Goal: Information Seeking & Learning: Check status

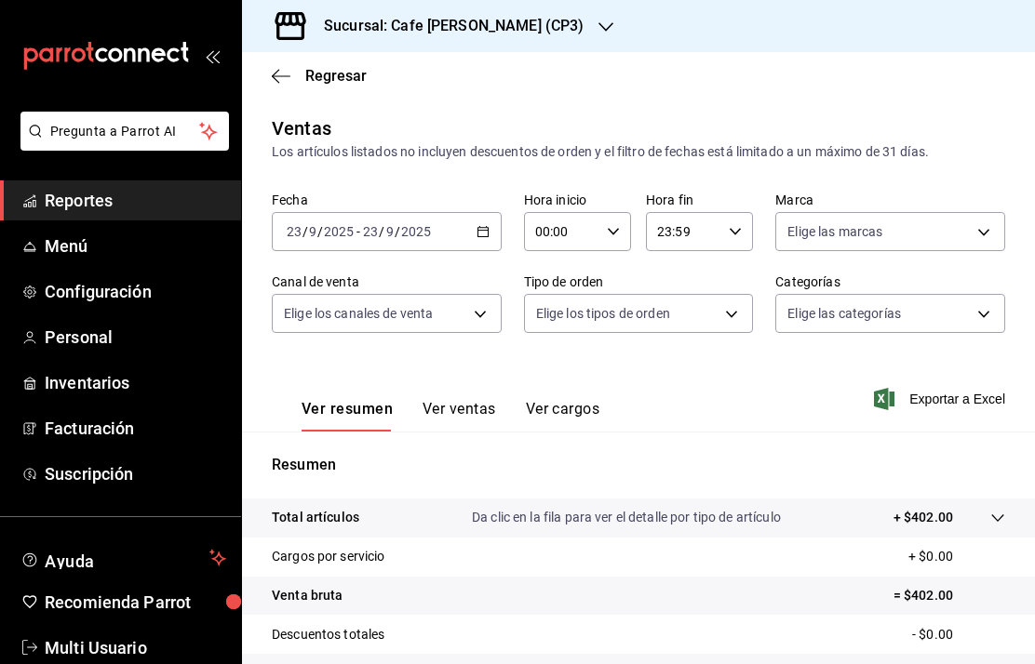
scroll to position [153, 0]
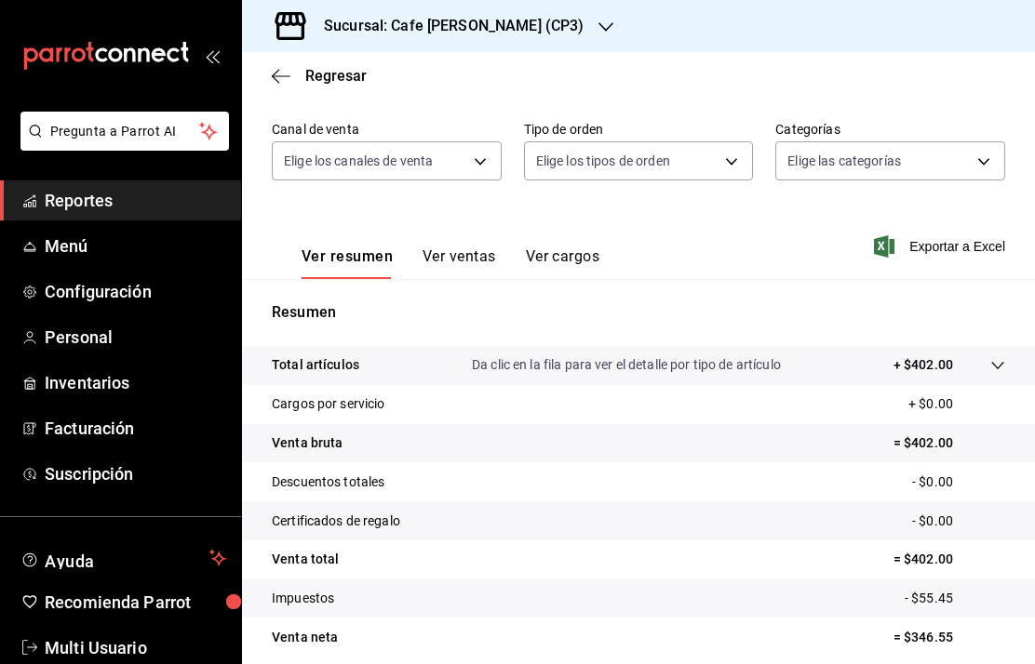
click at [126, 203] on span "Reportes" at bounding box center [135, 200] width 181 height 25
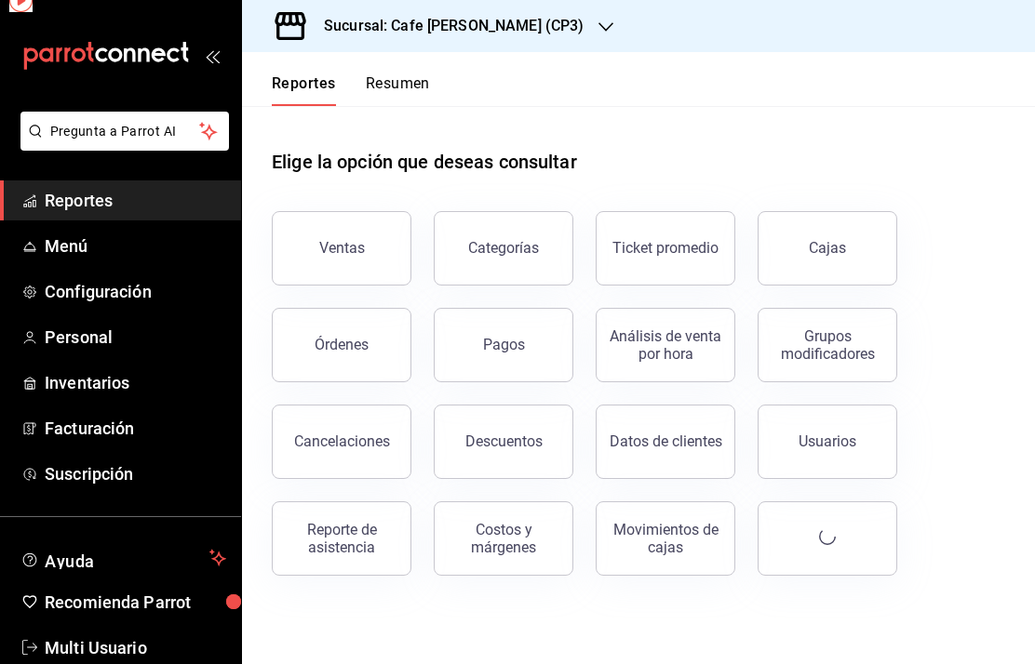
click at [343, 71] on div "Reportes Resumen" at bounding box center [336, 79] width 188 height 54
click at [401, 80] on button "Resumen" at bounding box center [398, 90] width 64 height 32
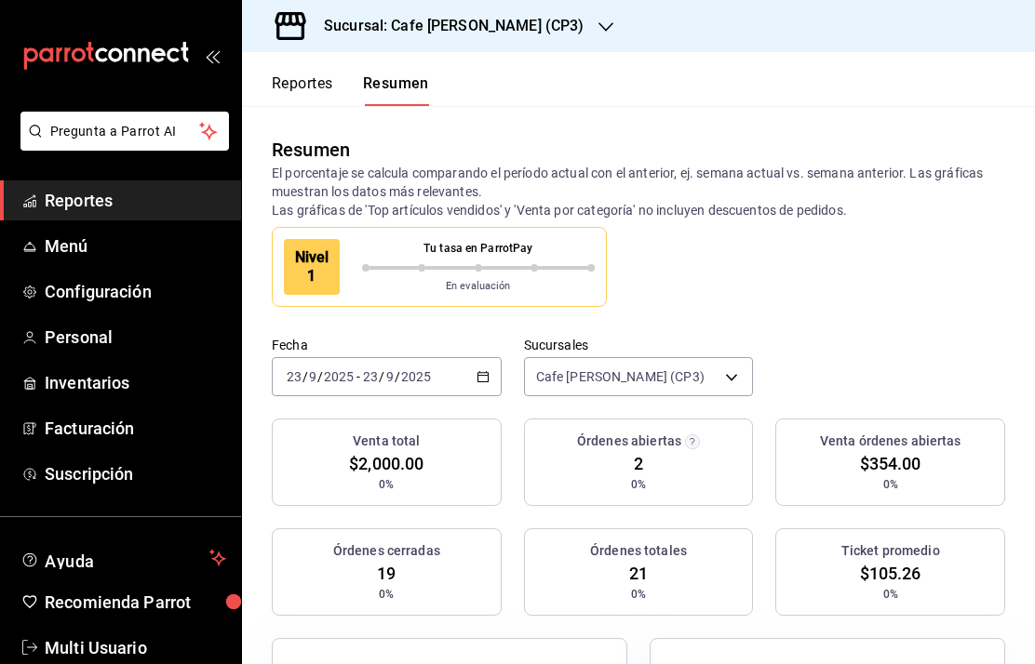
click at [684, 380] on body "Pregunta a Parrot AI Reportes Menú Configuración Personal Inventarios Facturaci…" at bounding box center [517, 332] width 1035 height 664
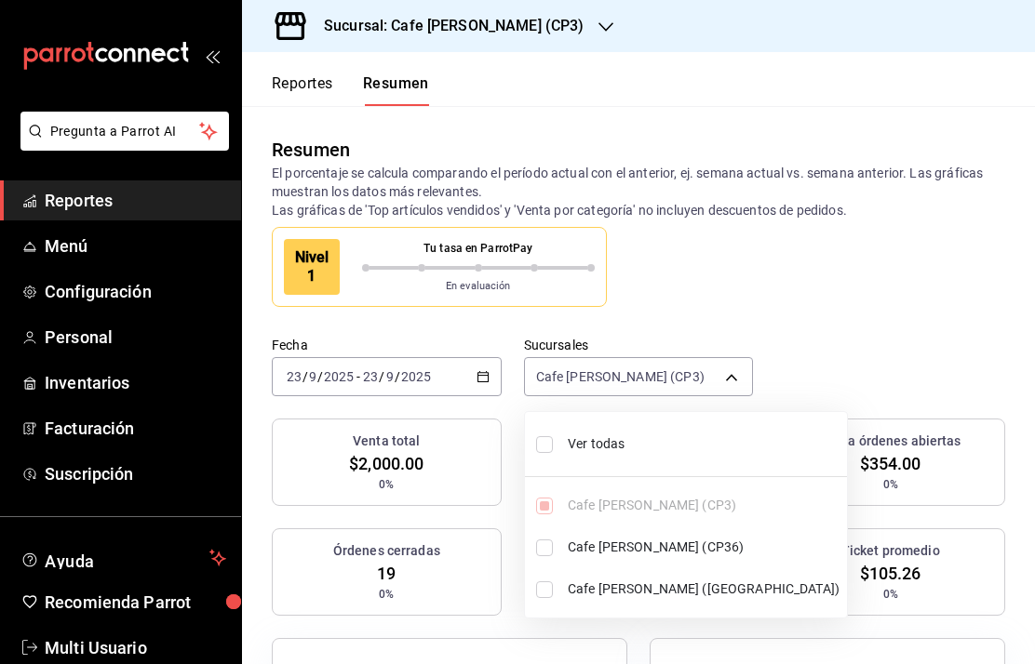
click at [607, 447] on span "Ver todas" at bounding box center [703, 444] width 272 height 20
type input "[object Object],[object Object],[object Object]"
checkbox input "true"
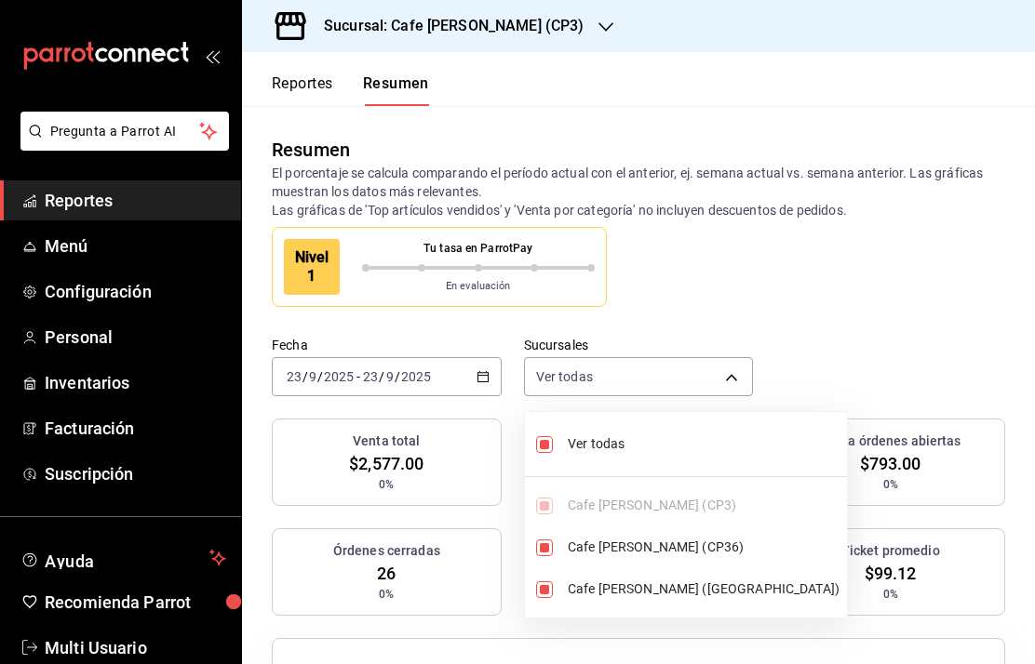
click at [851, 320] on div at bounding box center [517, 332] width 1035 height 664
